Goal: Transaction & Acquisition: Purchase product/service

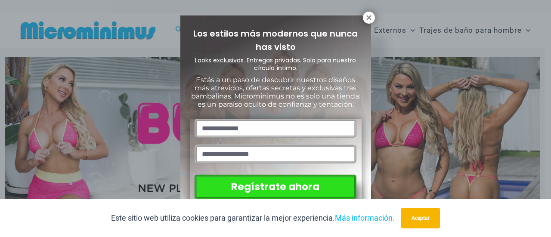
click at [146, 128] on div "Los estilos más modernos que nunca has visto Looks exclusivos. Entregas privada…" at bounding box center [275, 118] width 551 height 237
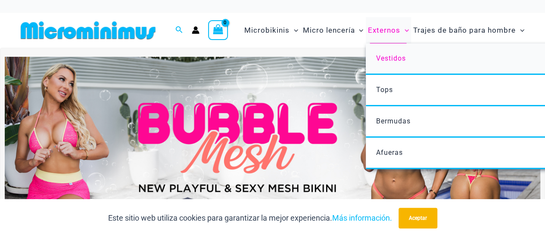
click at [388, 58] on font "Vestidos" at bounding box center [391, 58] width 30 height 8
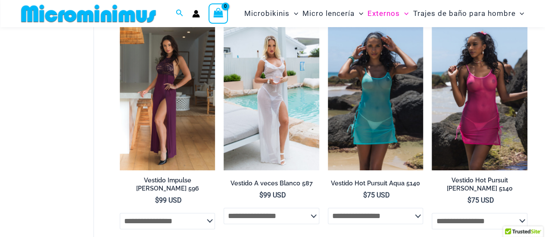
scroll to position [41, 0]
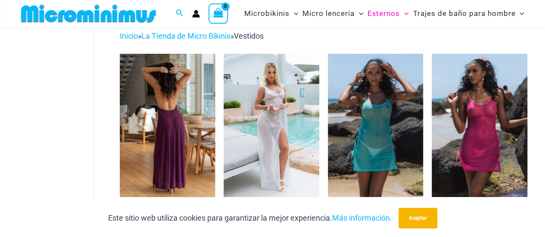
click at [176, 125] on img at bounding box center [168, 125] width 96 height 143
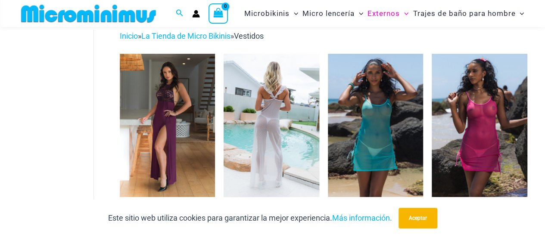
click at [270, 129] on img at bounding box center [272, 125] width 96 height 143
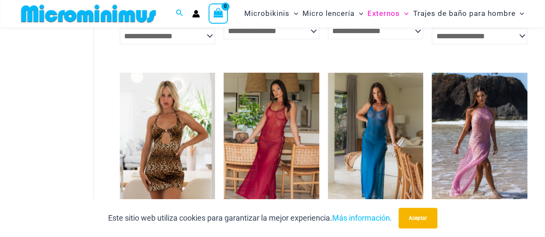
scroll to position [257, 0]
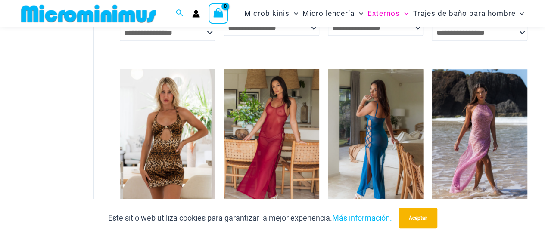
click at [380, 127] on img at bounding box center [376, 140] width 96 height 143
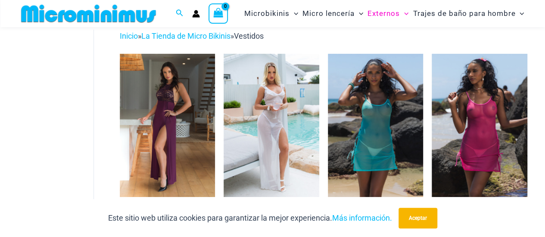
scroll to position [0, 0]
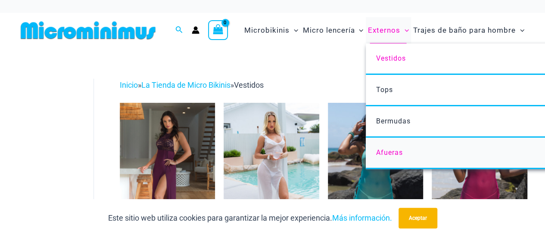
click at [391, 152] on font "Afueras" at bounding box center [389, 153] width 27 height 8
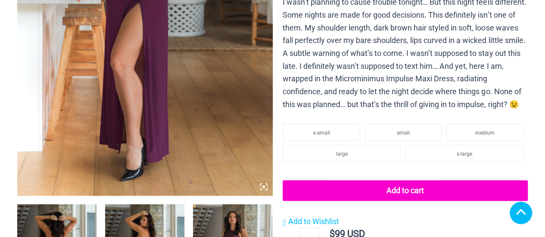
scroll to position [345, 0]
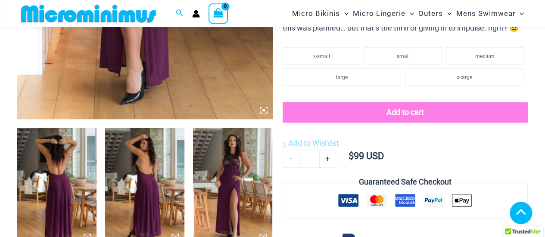
click at [262, 108] on icon at bounding box center [264, 110] width 8 height 8
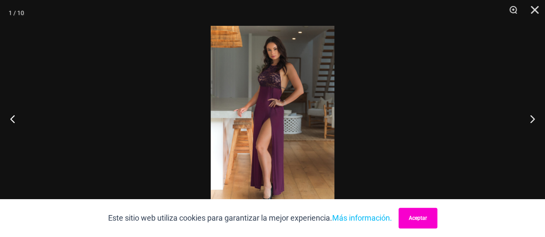
click at [424, 221] on button "Aceptar" at bounding box center [418, 218] width 39 height 21
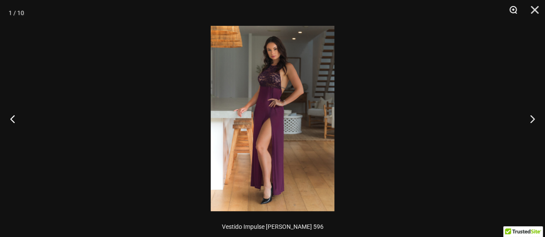
click at [514, 9] on button "Zoom" at bounding box center [510, 13] width 22 height 26
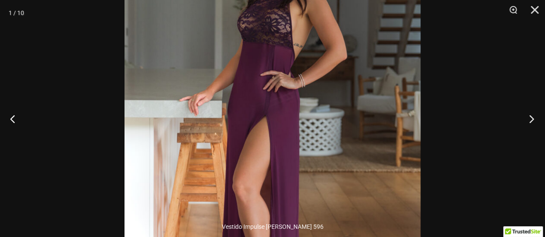
click at [529, 121] on button "Próximo" at bounding box center [529, 118] width 32 height 43
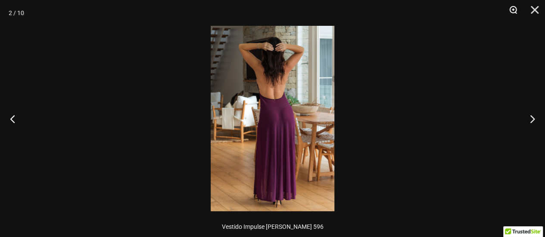
click at [513, 8] on button "Zoom" at bounding box center [510, 13] width 22 height 26
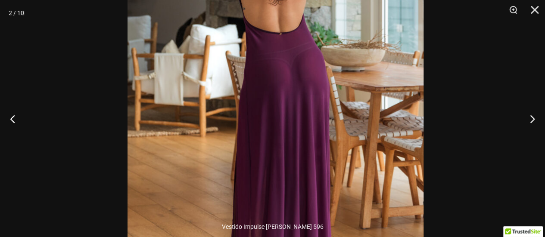
click at [340, 44] on img at bounding box center [276, 79] width 296 height 444
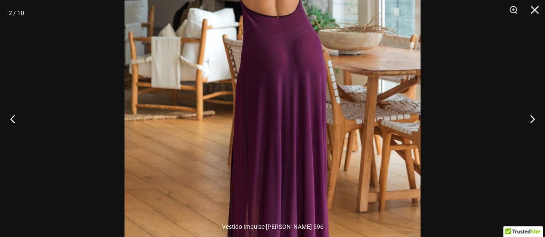
click at [338, 68] on img at bounding box center [273, 63] width 296 height 444
click at [338, 64] on img at bounding box center [273, 63] width 296 height 444
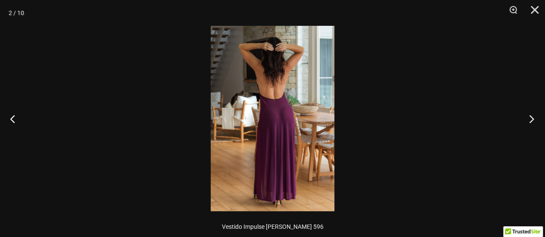
click at [533, 119] on button "Próximo" at bounding box center [529, 118] width 32 height 43
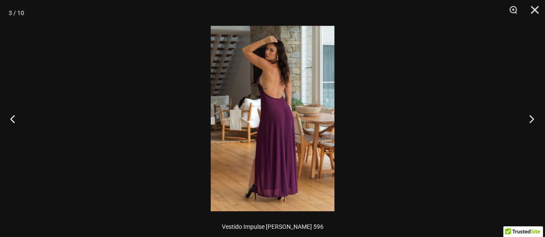
click at [532, 118] on button "Próximo" at bounding box center [529, 118] width 32 height 43
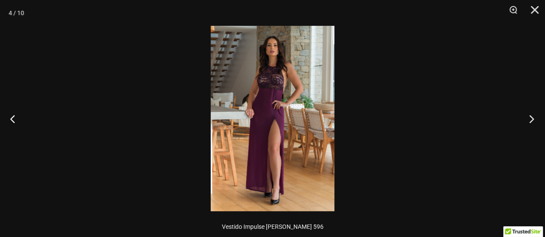
click at [534, 121] on button "Próximo" at bounding box center [529, 118] width 32 height 43
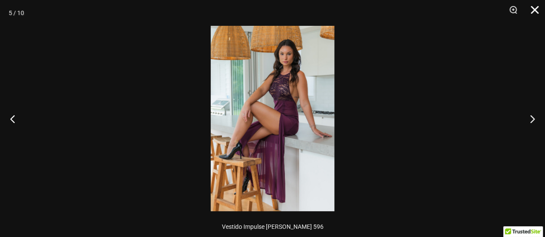
click at [533, 7] on button "Cerca" at bounding box center [532, 13] width 22 height 26
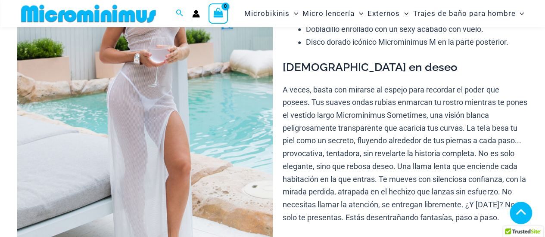
scroll to position [294, 0]
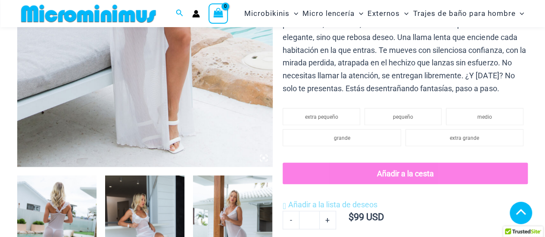
click at [263, 159] on icon at bounding box center [264, 158] width 8 height 8
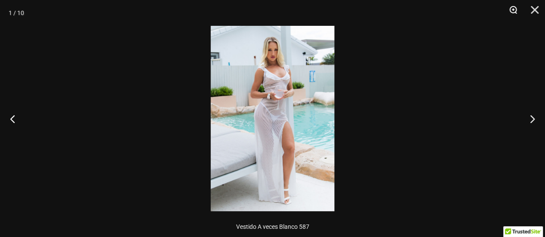
click at [512, 12] on button "Zoom" at bounding box center [510, 13] width 22 height 26
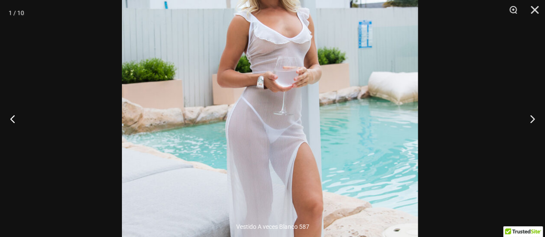
click at [388, 61] on img at bounding box center [270, 136] width 296 height 444
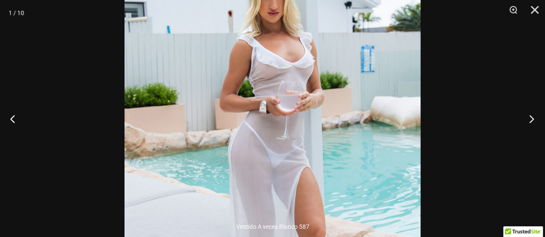
click at [531, 118] on button "Próximo" at bounding box center [529, 118] width 32 height 43
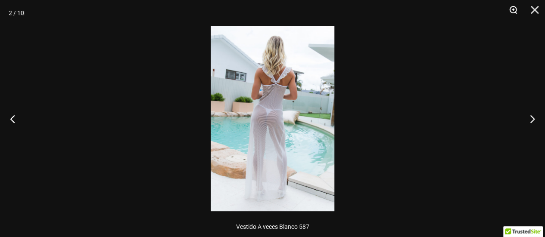
click at [511, 12] on button "Zoom" at bounding box center [510, 13] width 22 height 26
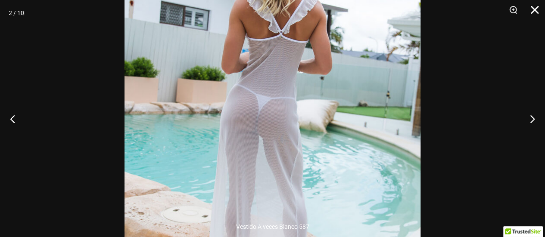
click at [540, 3] on button "Cerca" at bounding box center [532, 13] width 22 height 26
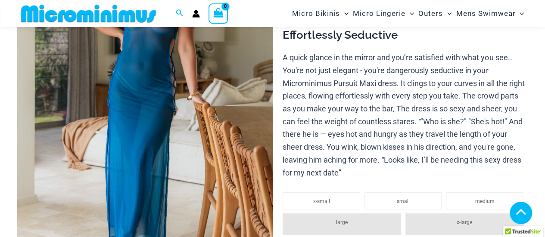
scroll to position [258, 0]
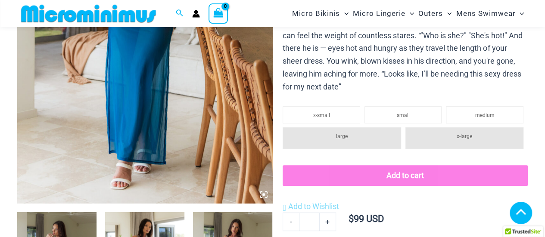
click at [262, 197] on icon at bounding box center [264, 195] width 8 height 8
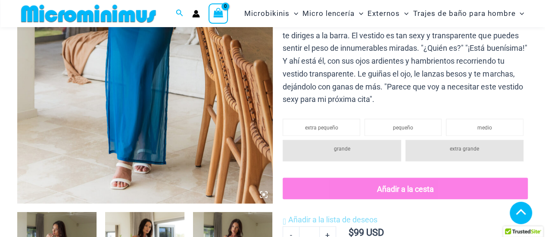
click at [264, 193] on icon at bounding box center [263, 194] width 3 height 3
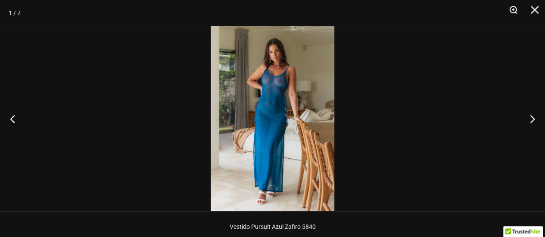
click at [514, 9] on button "Zoom" at bounding box center [510, 13] width 22 height 26
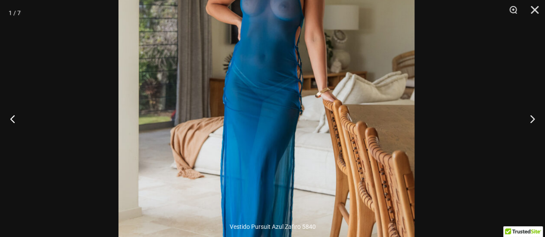
click at [287, 30] on img at bounding box center [266, 96] width 296 height 444
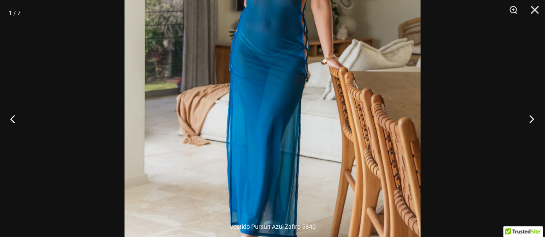
click at [532, 117] on button "Próximo" at bounding box center [529, 118] width 32 height 43
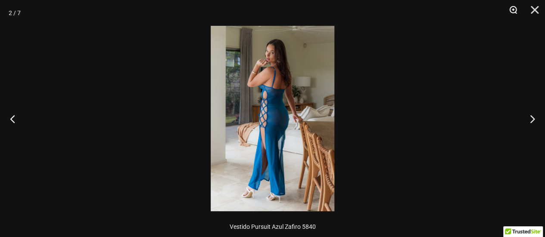
click at [513, 12] on button "Zoom" at bounding box center [510, 13] width 22 height 26
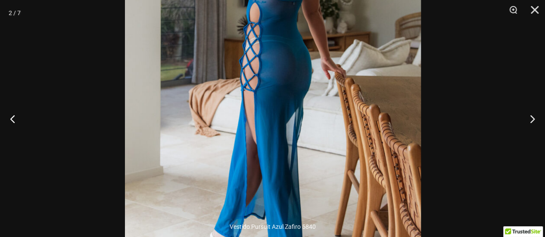
click at [276, 52] on img at bounding box center [273, 70] width 296 height 444
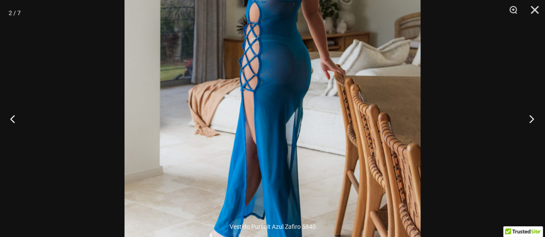
click at [534, 122] on button "Próximo" at bounding box center [529, 118] width 32 height 43
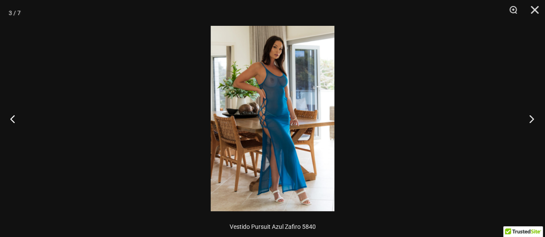
click at [534, 121] on button "Próximo" at bounding box center [529, 118] width 32 height 43
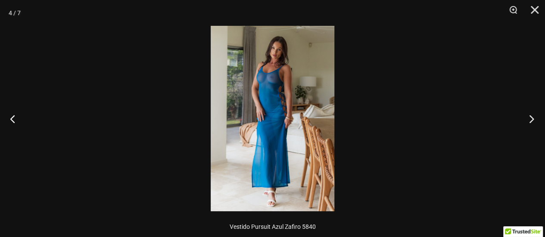
click at [535, 121] on button "Próximo" at bounding box center [529, 118] width 32 height 43
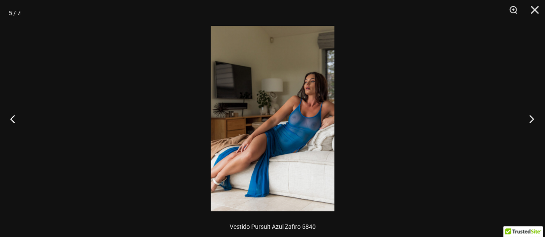
click at [535, 121] on button "Próximo" at bounding box center [529, 118] width 32 height 43
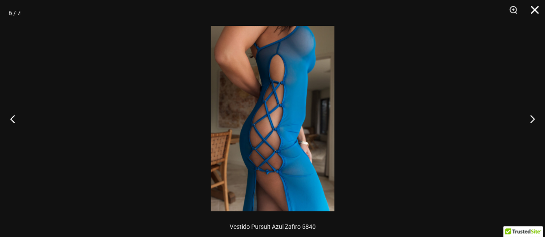
click at [536, 12] on button "Cerca" at bounding box center [532, 13] width 22 height 26
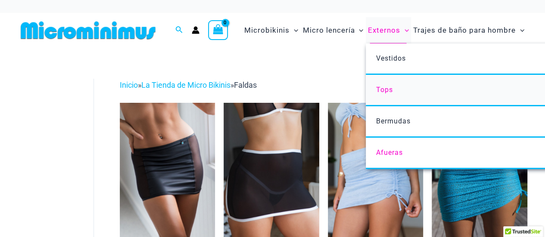
click at [396, 92] on link "Tops" at bounding box center [494, 90] width 256 height 31
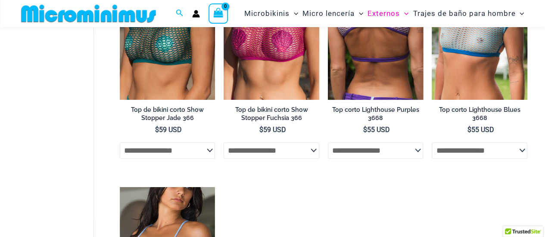
scroll to position [37, 0]
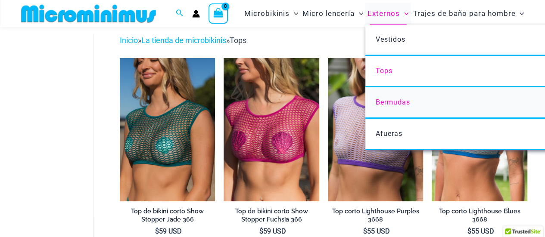
click at [390, 103] on font "Bermudas" at bounding box center [393, 102] width 34 height 8
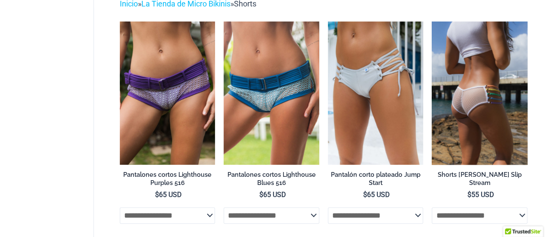
scroll to position [79, 0]
